Goal: Information Seeking & Learning: Understand process/instructions

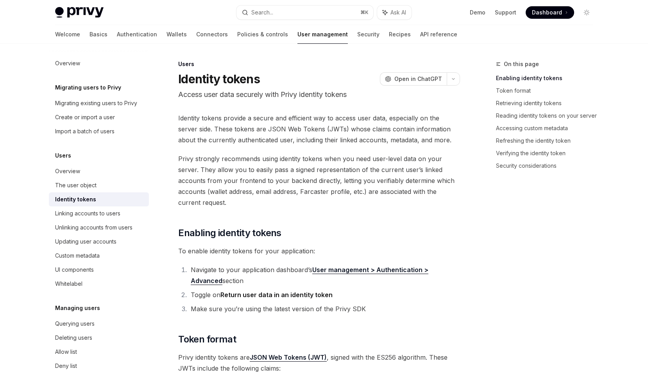
type textarea "*"
